Goal: Find specific page/section: Find specific page/section

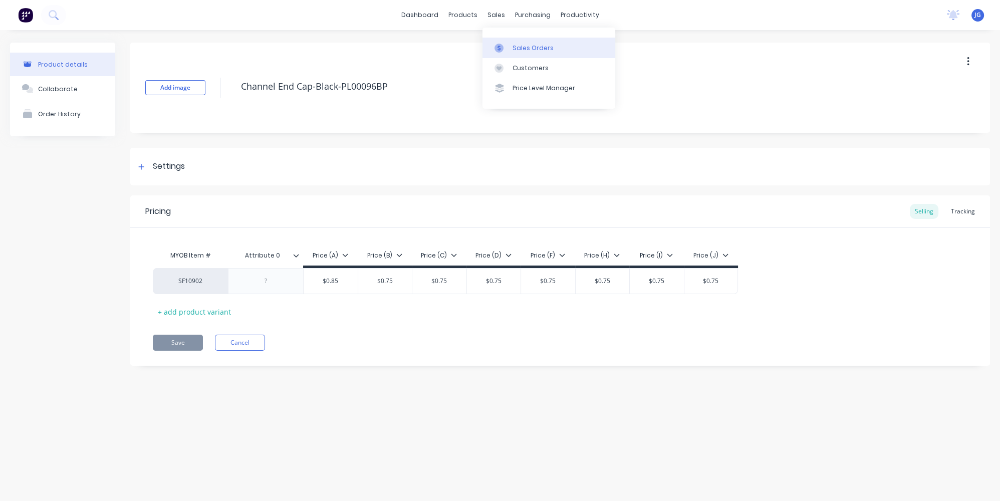
click at [503, 45] on icon at bounding box center [498, 48] width 9 height 9
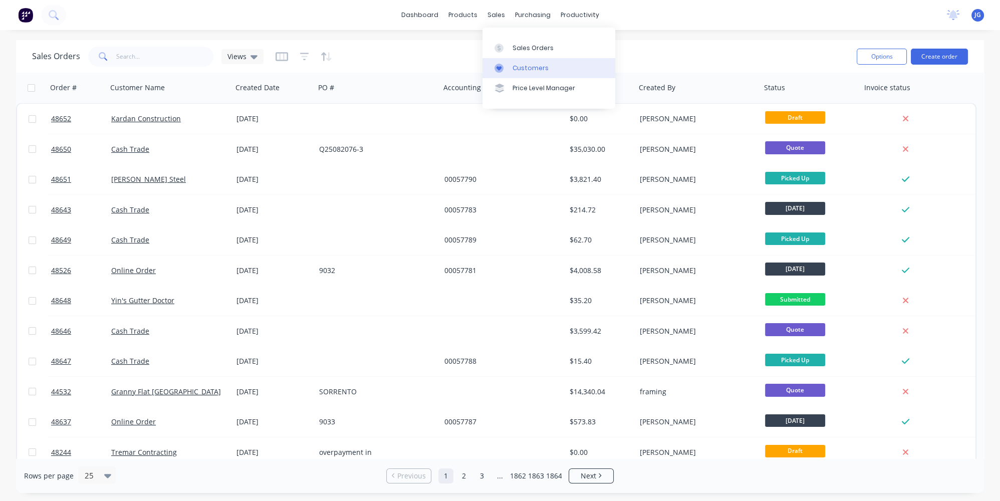
click at [508, 66] on div at bounding box center [501, 68] width 15 height 9
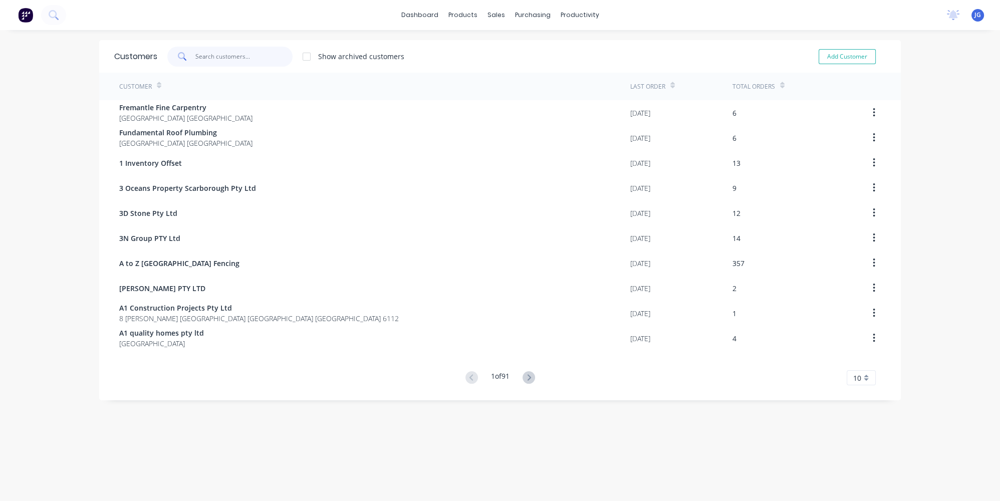
click at [245, 56] on input "text" at bounding box center [244, 57] width 98 height 20
click at [478, 50] on div "Product Catalogue" at bounding box center [504, 48] width 62 height 9
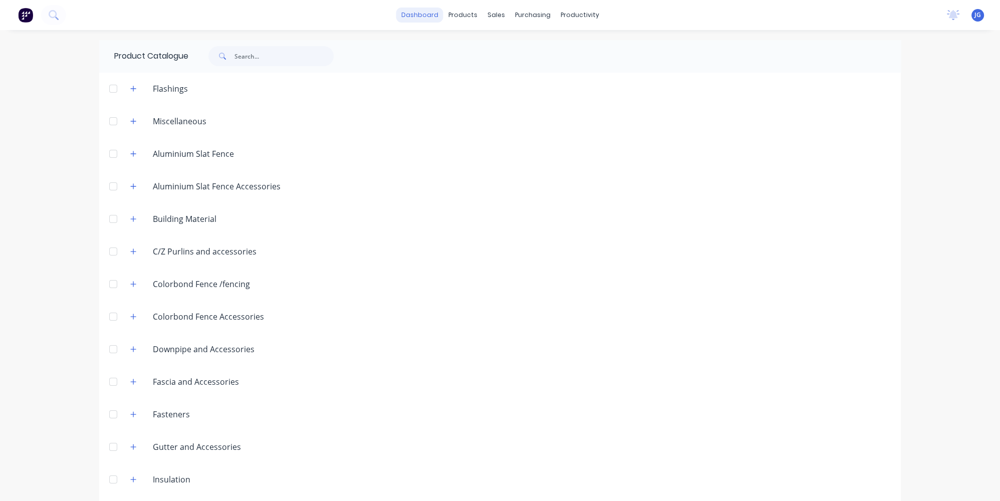
click at [434, 17] on link "dashboard" at bounding box center [419, 15] width 47 height 15
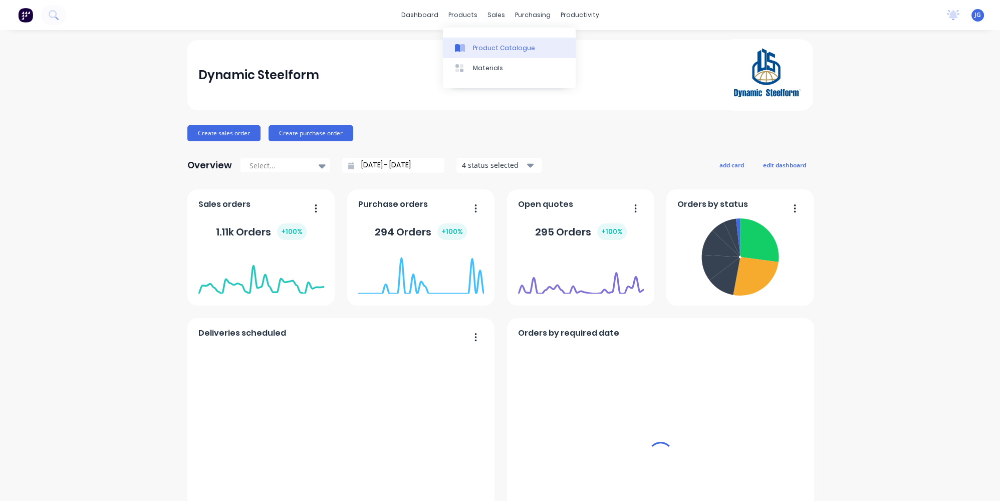
click at [475, 57] on link "Product Catalogue" at bounding box center [509, 48] width 133 height 20
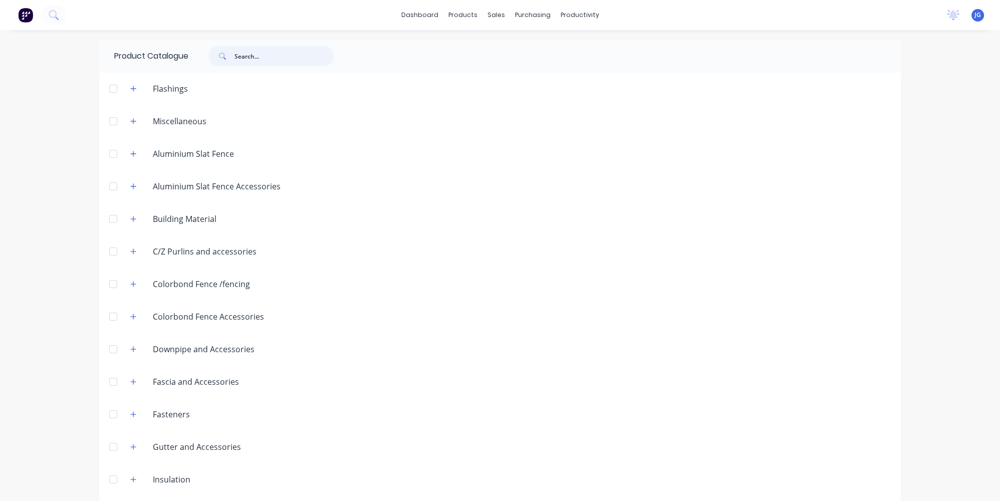
click at [251, 56] on input "text" at bounding box center [283, 56] width 99 height 20
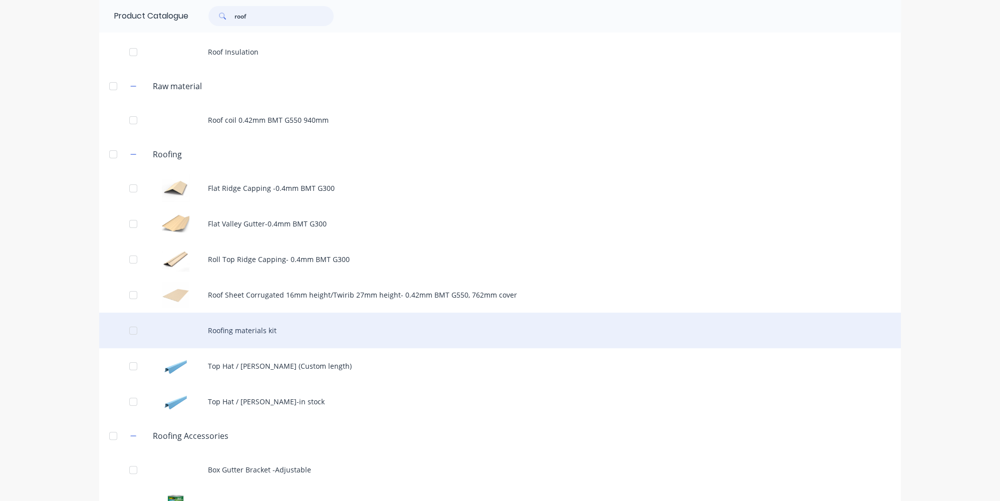
scroll to position [410, 0]
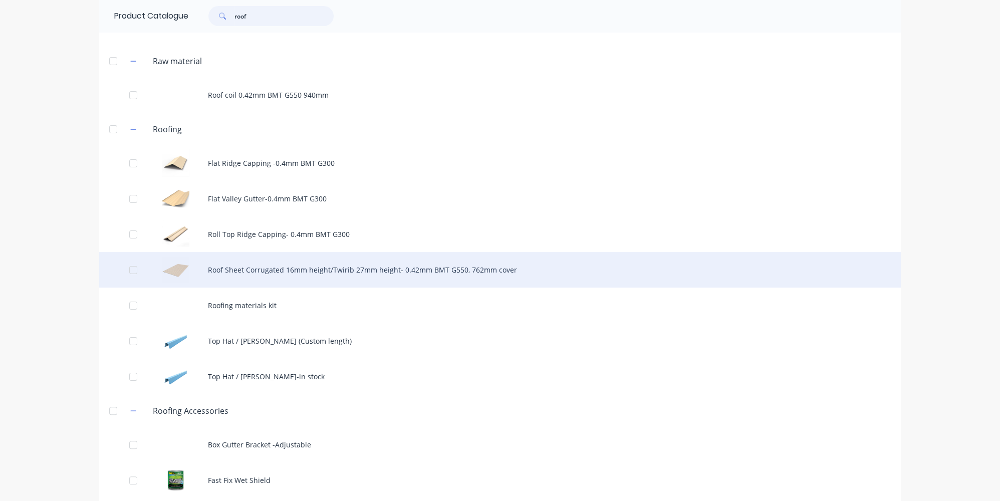
type input "roof"
click at [277, 268] on div "Roof Sheet Corrugated 16mm height/Twirib 27mm height- 0.42mm BMT G550, 762mm co…" at bounding box center [499, 270] width 801 height 36
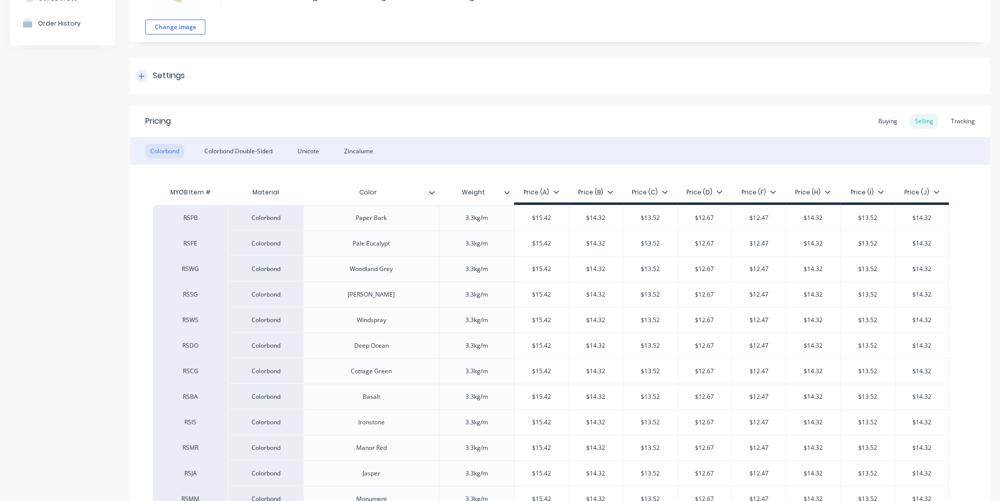
type textarea "x"
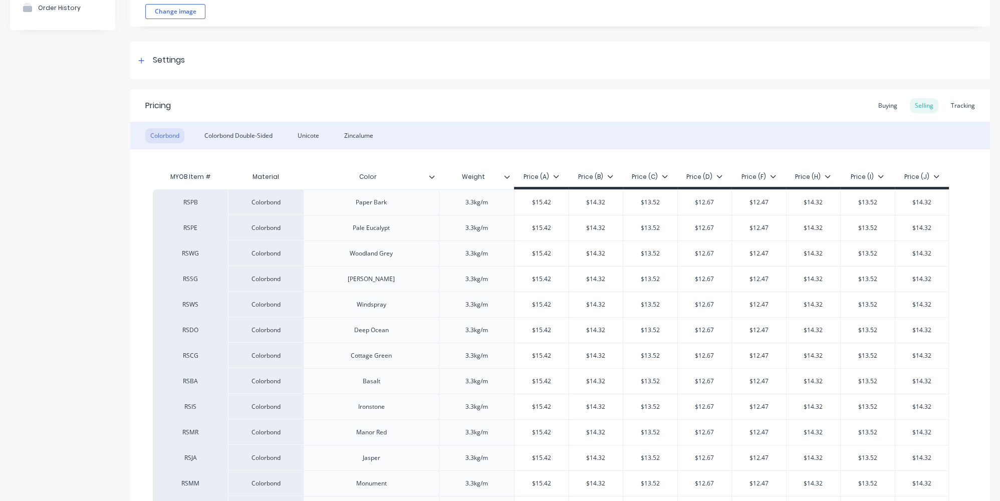
scroll to position [91, 0]
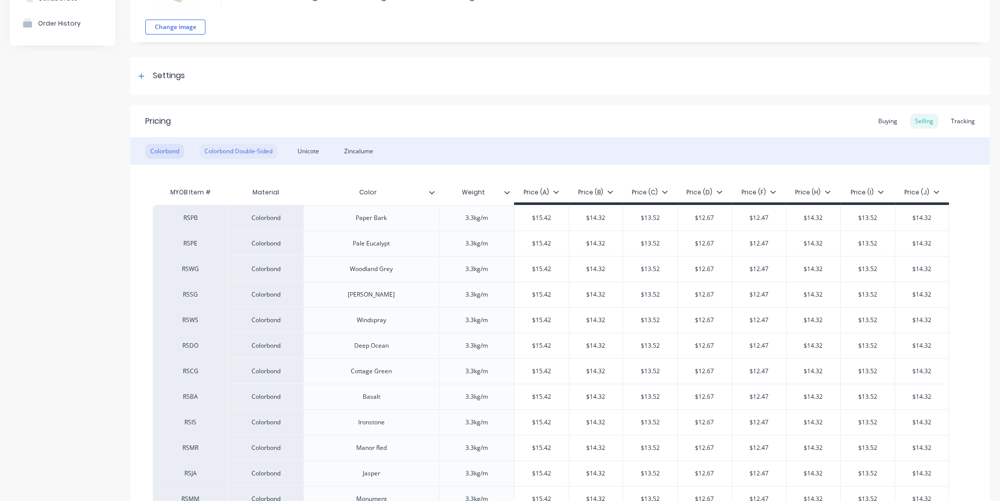
click at [223, 146] on div "Colorbond Double-Sided" at bounding box center [238, 151] width 78 height 15
